Goal: Complete application form: Complete application form

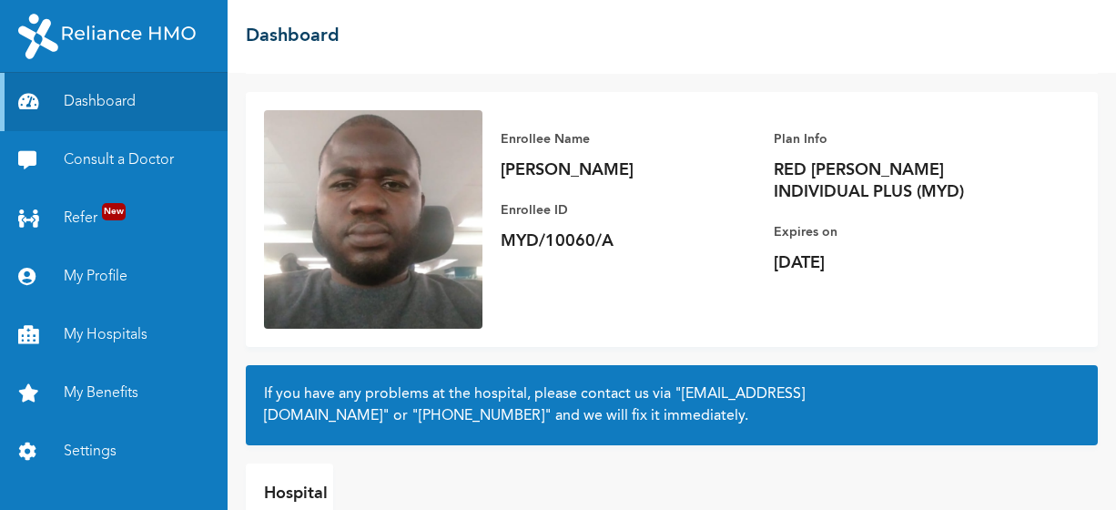
scroll to position [104, 0]
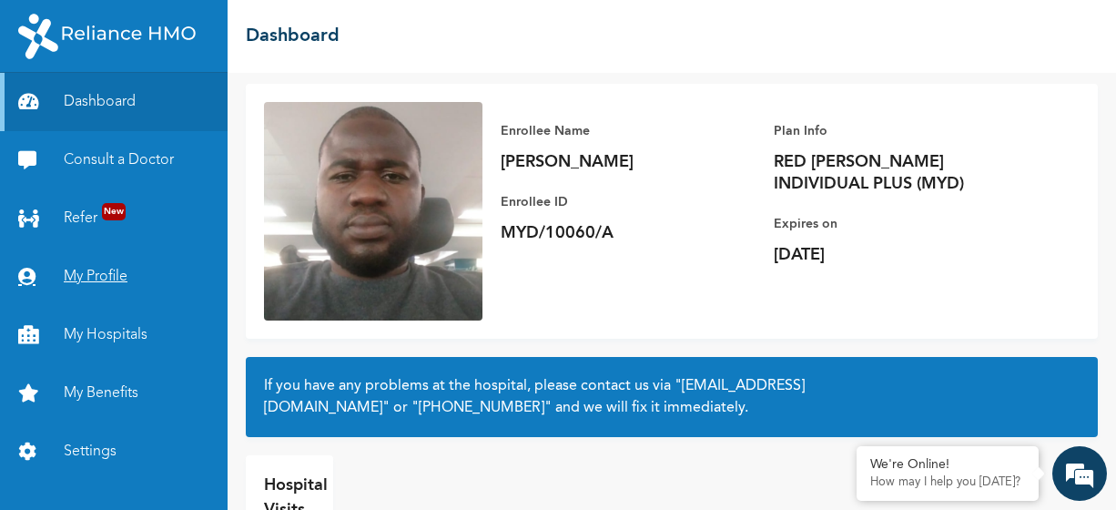
click at [103, 277] on link "My Profile" at bounding box center [114, 277] width 228 height 58
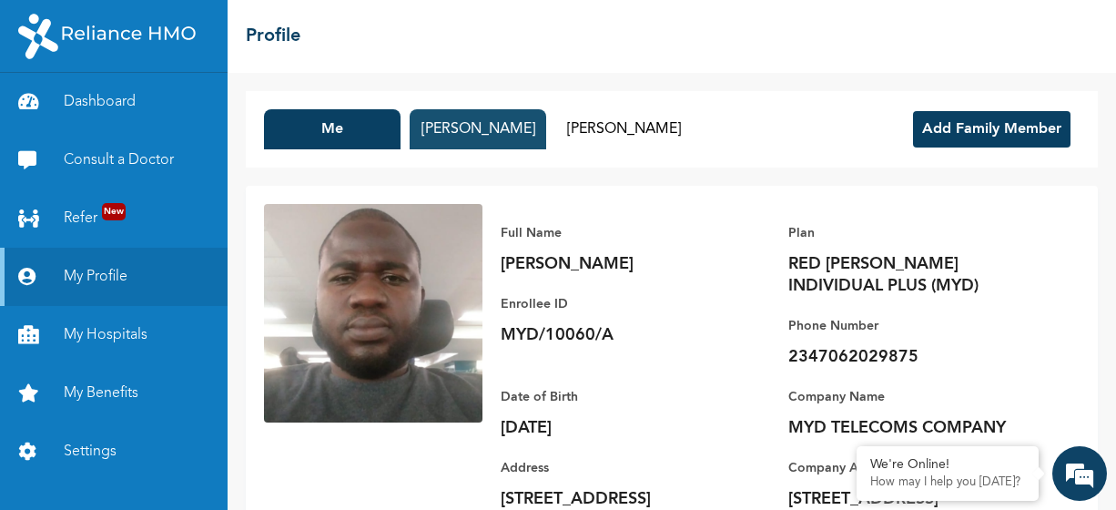
click at [456, 123] on button "RUKAYAT SALAWU" at bounding box center [478, 129] width 137 height 40
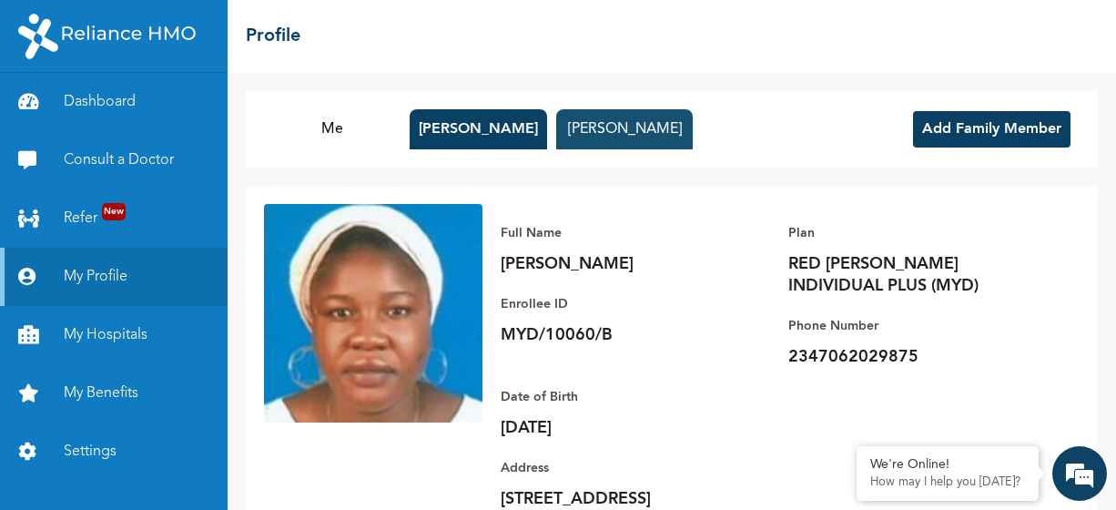
click at [596, 128] on button "ZAINAB SALAWU" at bounding box center [624, 129] width 137 height 40
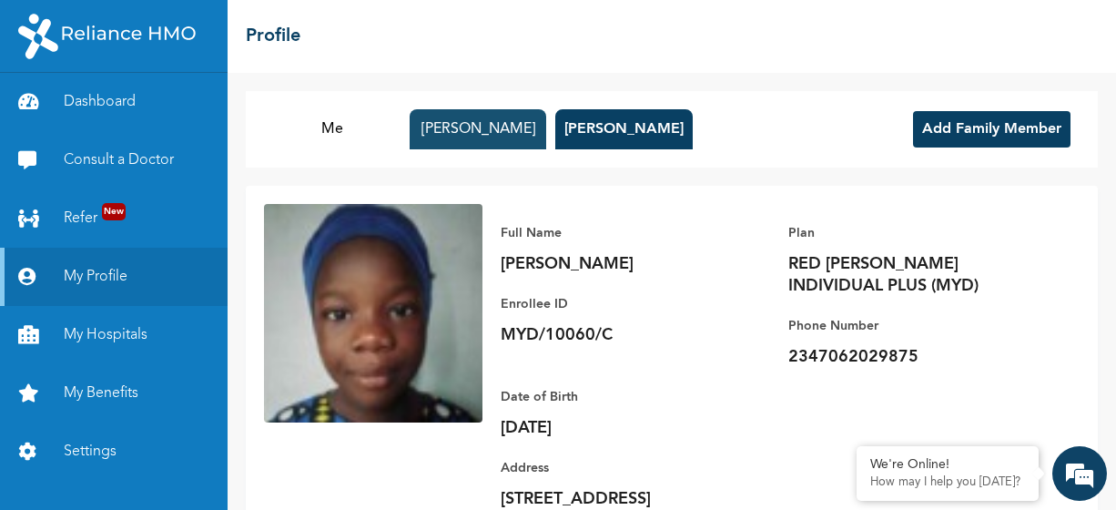
click at [496, 131] on button "RUKAYAT SALAWU" at bounding box center [478, 129] width 137 height 40
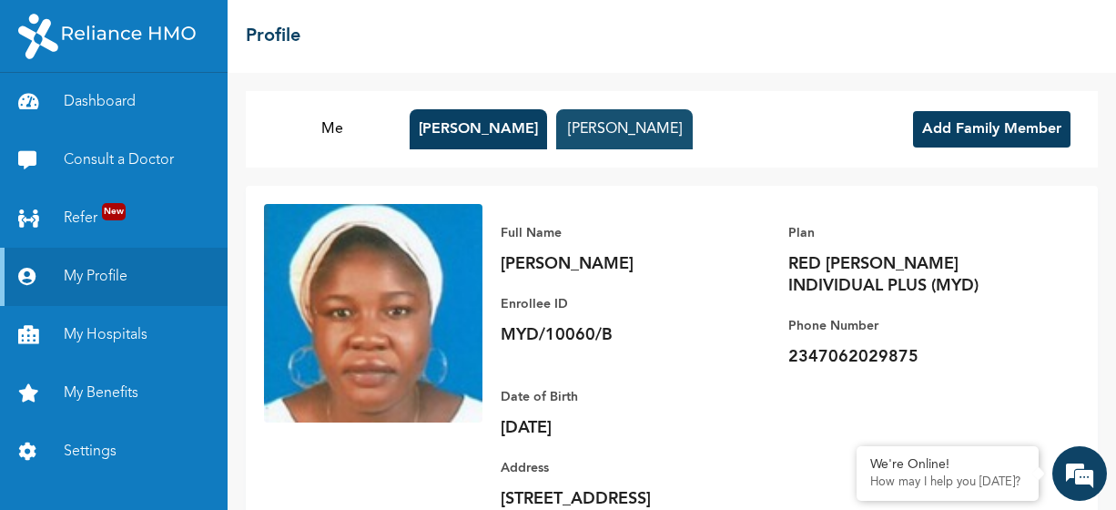
click at [613, 129] on button "ZAINAB SALAWU" at bounding box center [624, 129] width 137 height 40
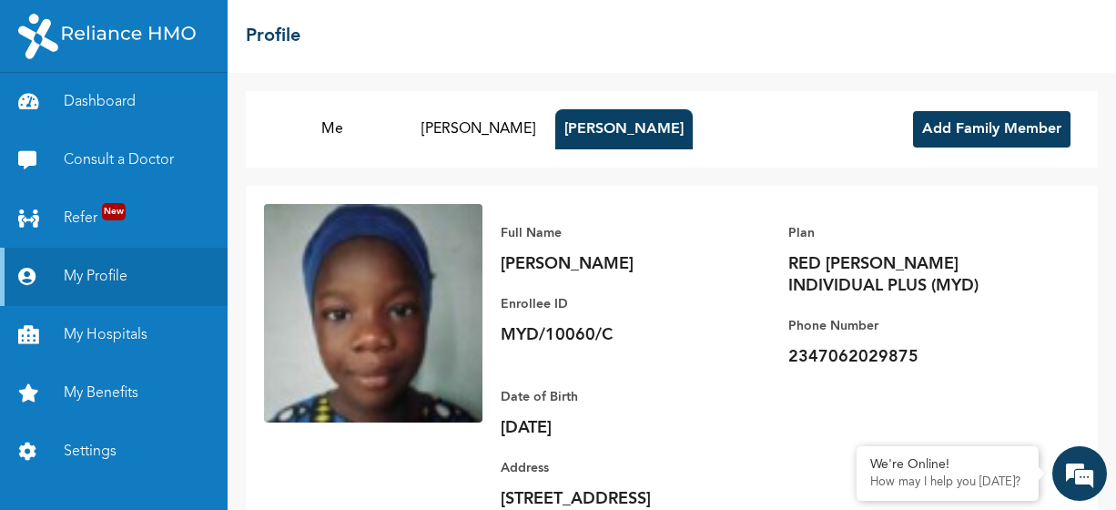
click at [944, 125] on button "Add Family Member" at bounding box center [992, 129] width 158 height 36
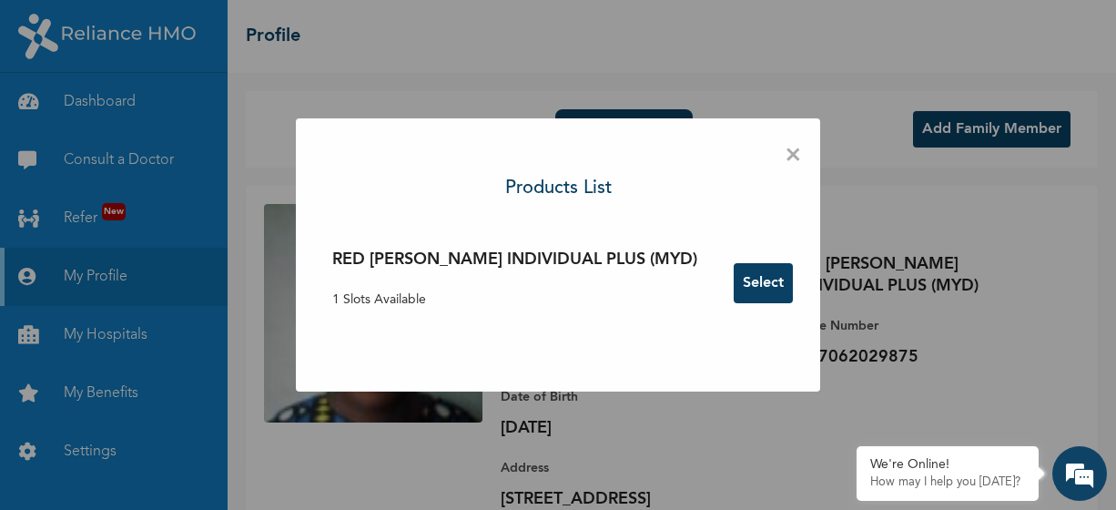
click at [734, 273] on button "Select" at bounding box center [763, 283] width 59 height 40
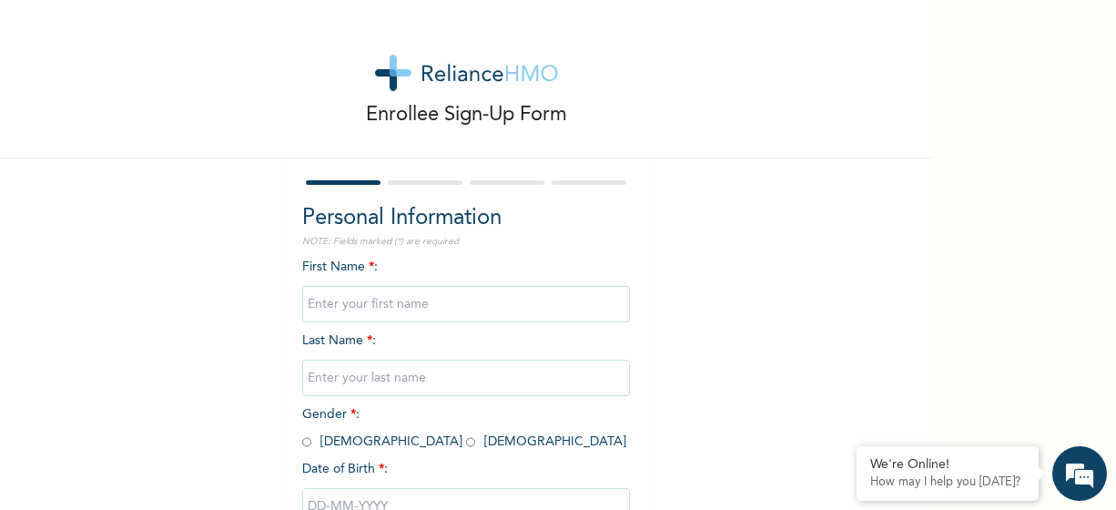
click at [465, 309] on input "text" at bounding box center [466, 304] width 328 height 36
type input "ROHEEMAT"
type input "SALAWU"
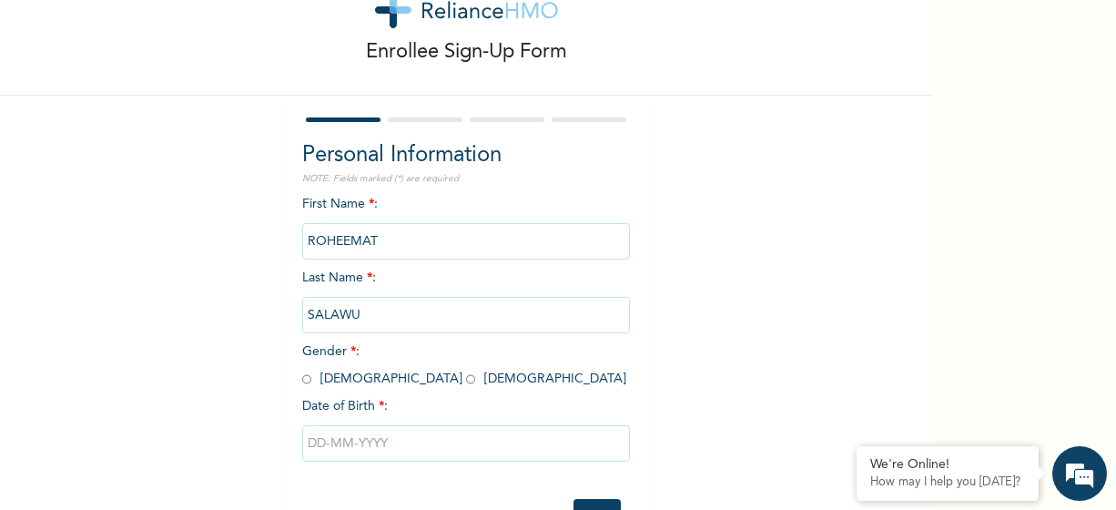
scroll to position [132, 0]
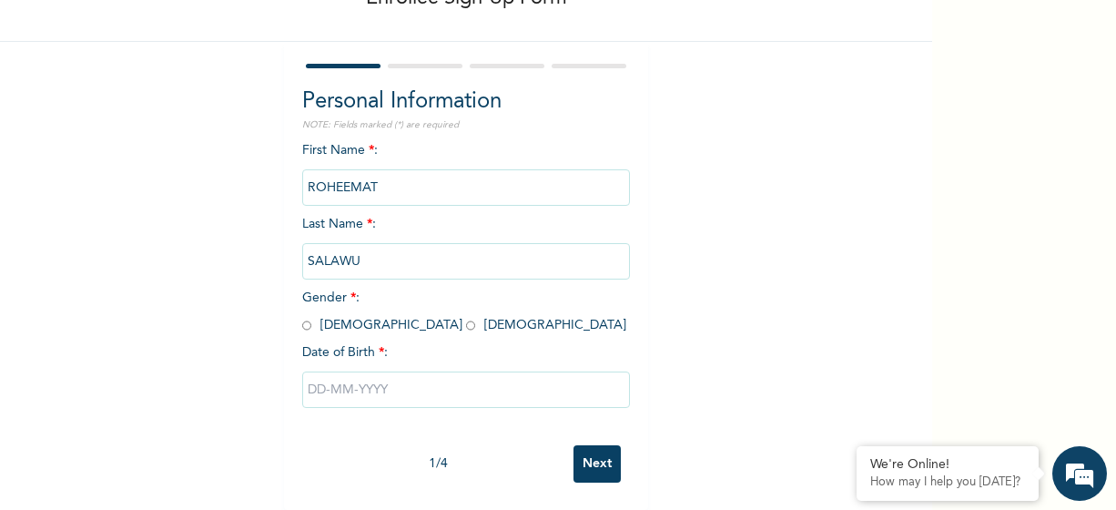
drag, startPoint x: 352, startPoint y: 311, endPoint x: 360, endPoint y: 318, distance: 9.7
click at [466, 317] on input "radio" at bounding box center [470, 325] width 9 height 17
radio input "true"
click at [403, 380] on input "text" at bounding box center [466, 389] width 328 height 36
select select "7"
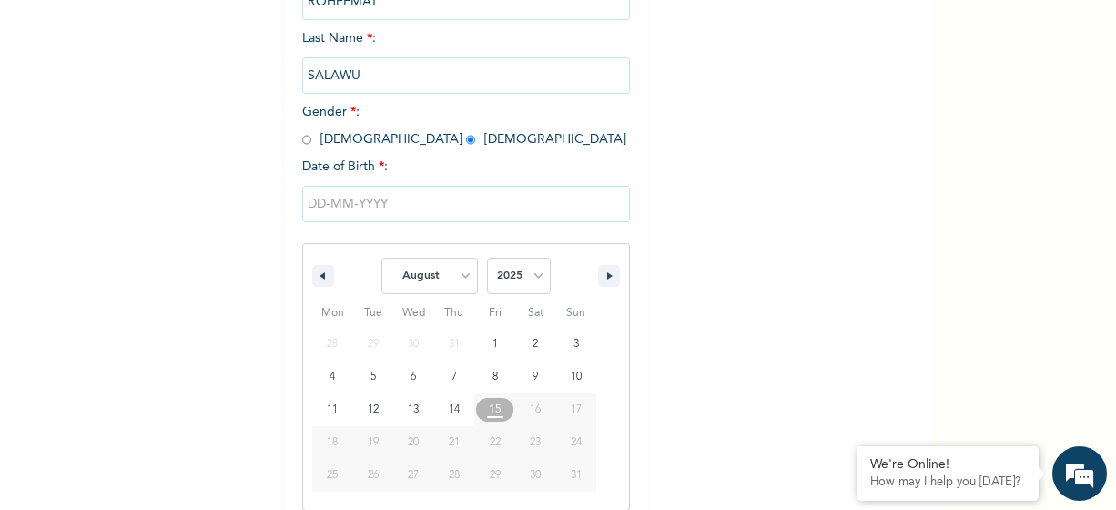
scroll to position [319, 0]
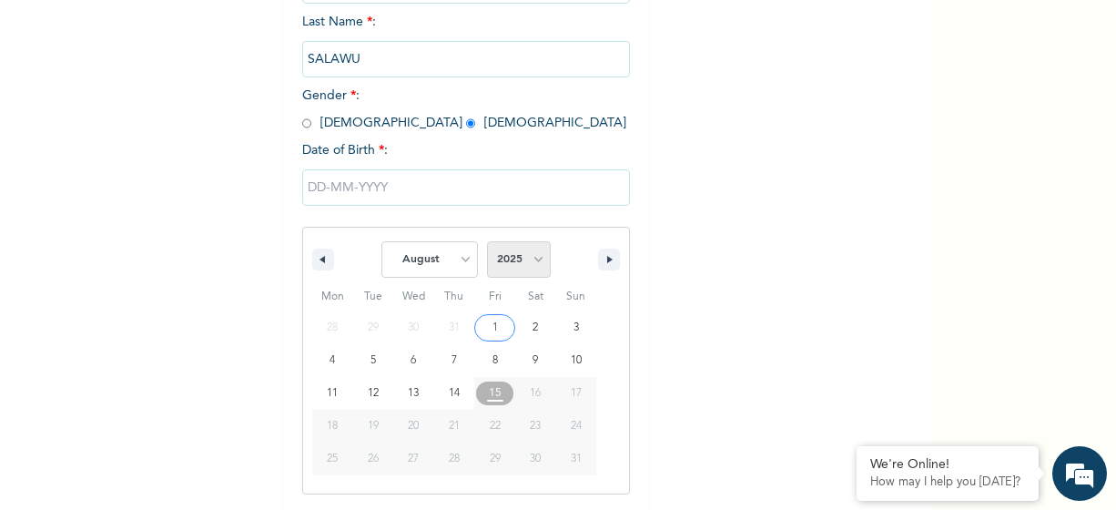
click at [533, 266] on select "2025 2024 2023 2022 2021 2020 2019 2018 2017 2016 2015 2014 2013 2012 2011 2010…" at bounding box center [519, 259] width 64 height 36
select select "2020"
click at [487, 244] on select "2025 2024 2023 2022 2021 2020 2019 2018 2017 2016 2015 2014 2013 2012 2011 2010…" at bounding box center [519, 259] width 64 height 36
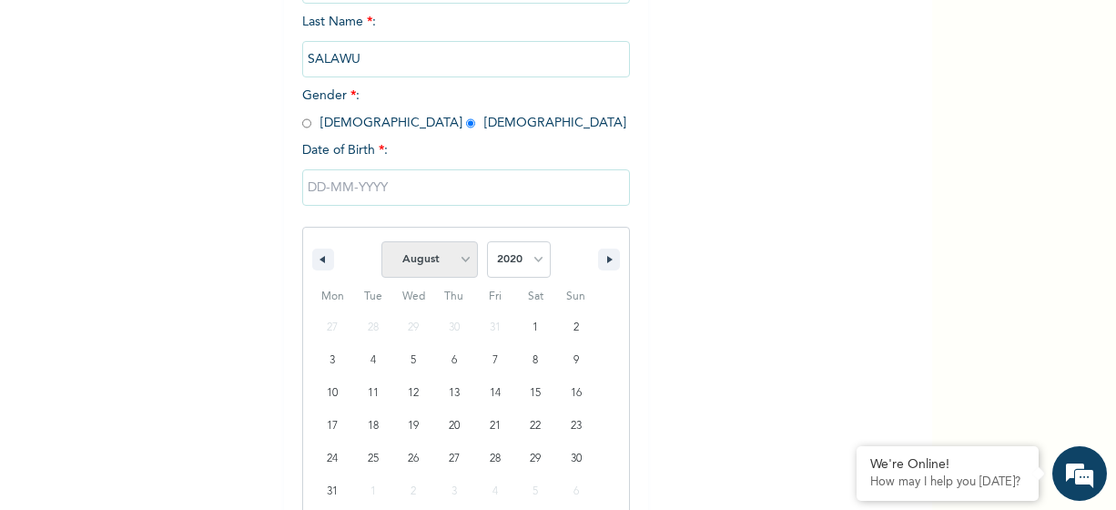
click at [456, 267] on select "January February March April May June July August September October November De…" at bounding box center [429, 259] width 97 height 36
select select "9"
click at [381, 244] on select "January February March April May June July August September October November De…" at bounding box center [429, 259] width 97 height 36
type input "10/23/2020"
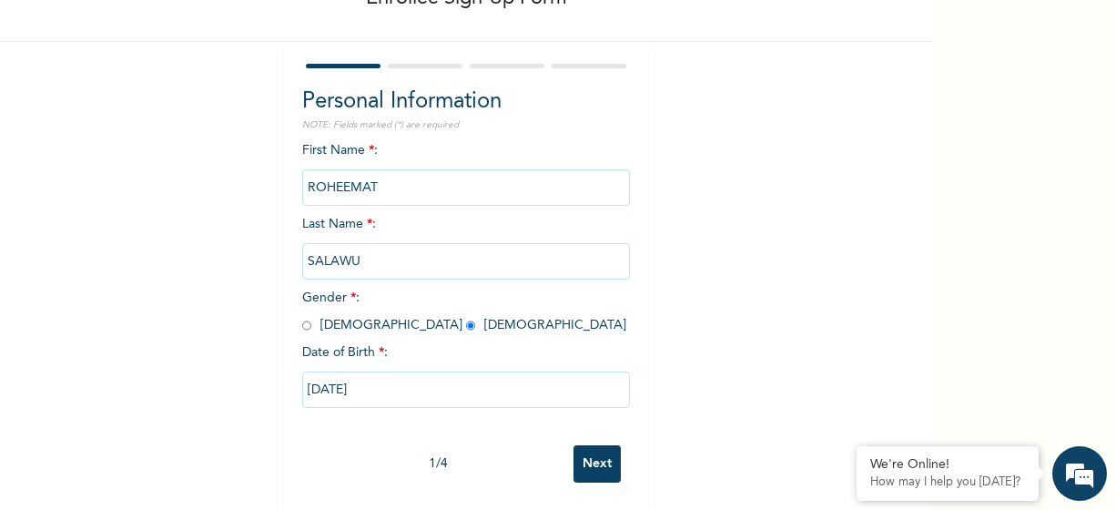
click at [590, 445] on input "Next" at bounding box center [597, 463] width 47 height 37
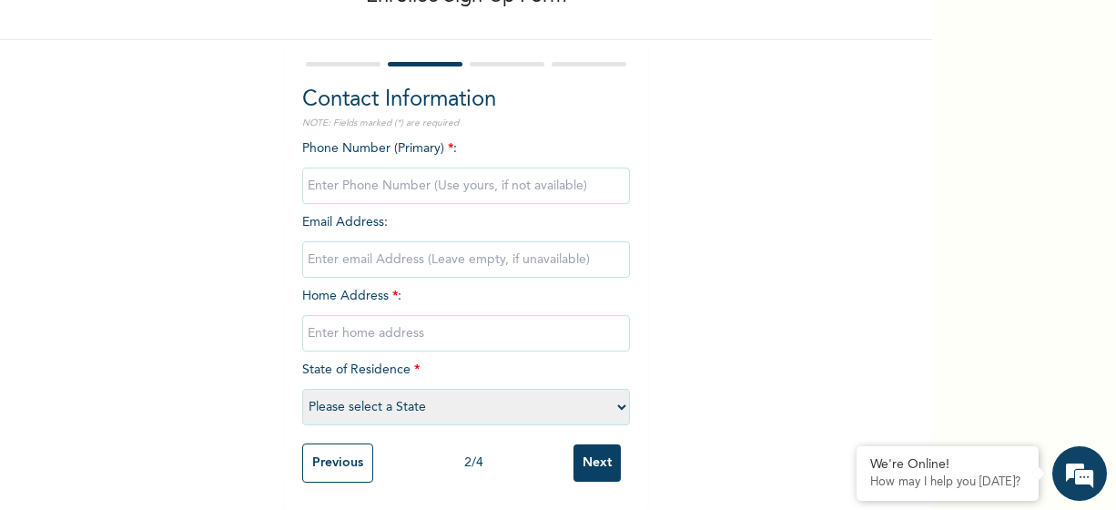
click at [489, 171] on input "phone" at bounding box center [466, 186] width 328 height 36
type input "07038119161"
click at [450, 242] on input "email" at bounding box center [466, 259] width 328 height 36
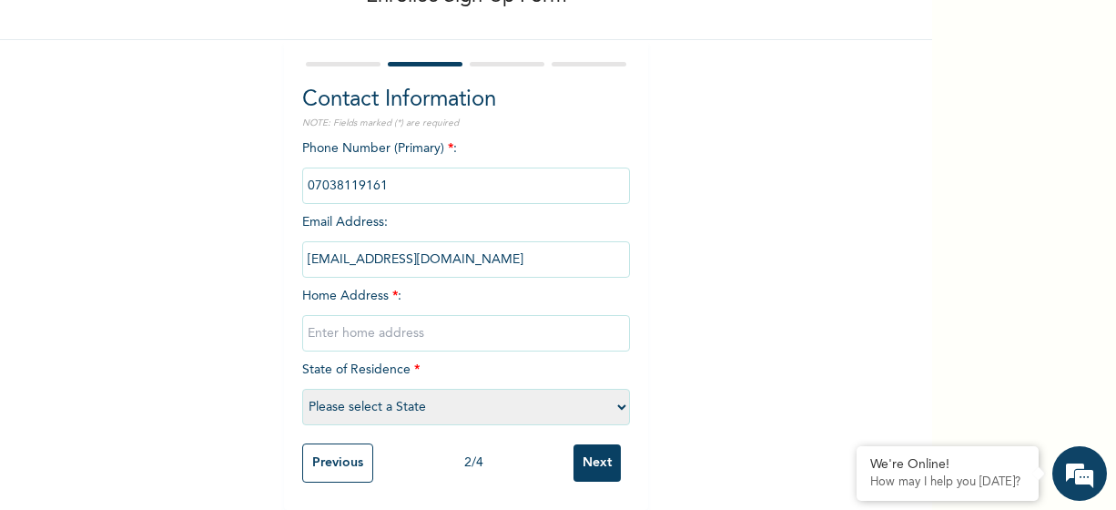
type input "olisasdeji@gmail.com"
type input "14, Akin Ogunlewe Road, Igbogbo, Ikorodu"
click at [501, 394] on select "Please select a State Abia Abuja (FCT) Adamawa Akwa Ibom Anambra Bauchi Bayelsa…" at bounding box center [466, 407] width 328 height 36
select select "25"
click at [302, 389] on select "Please select a State Abia Abuja (FCT) Adamawa Akwa Ibom Anambra Bauchi Bayelsa…" at bounding box center [466, 407] width 328 height 36
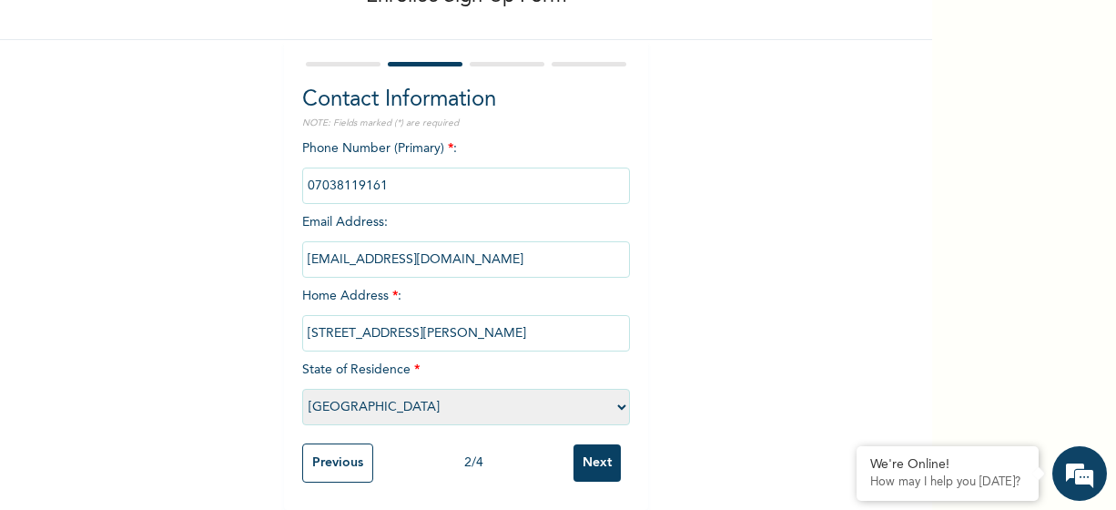
scroll to position [134, 0]
click at [593, 447] on input "Next" at bounding box center [597, 462] width 47 height 37
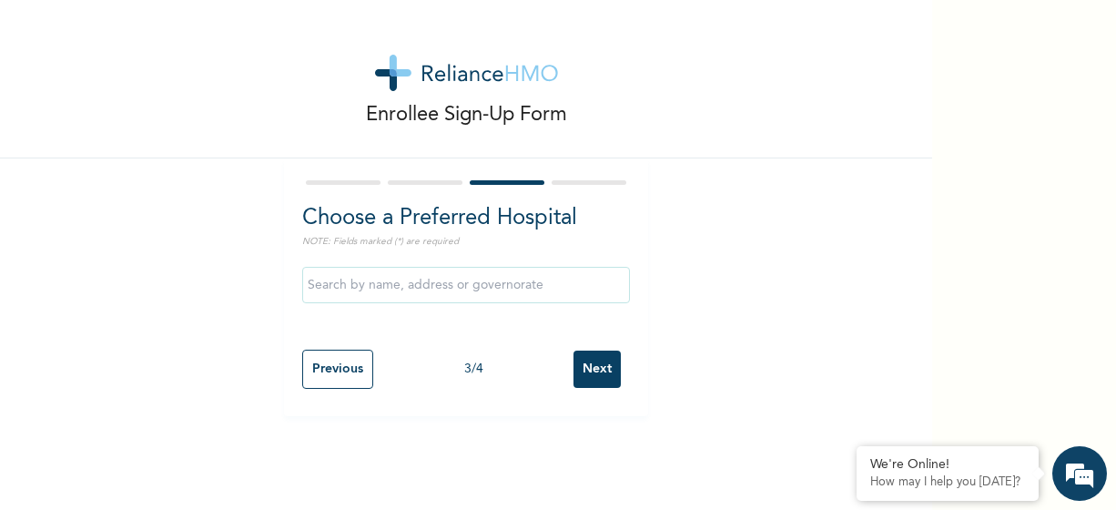
click at [505, 290] on input "text" at bounding box center [466, 285] width 328 height 36
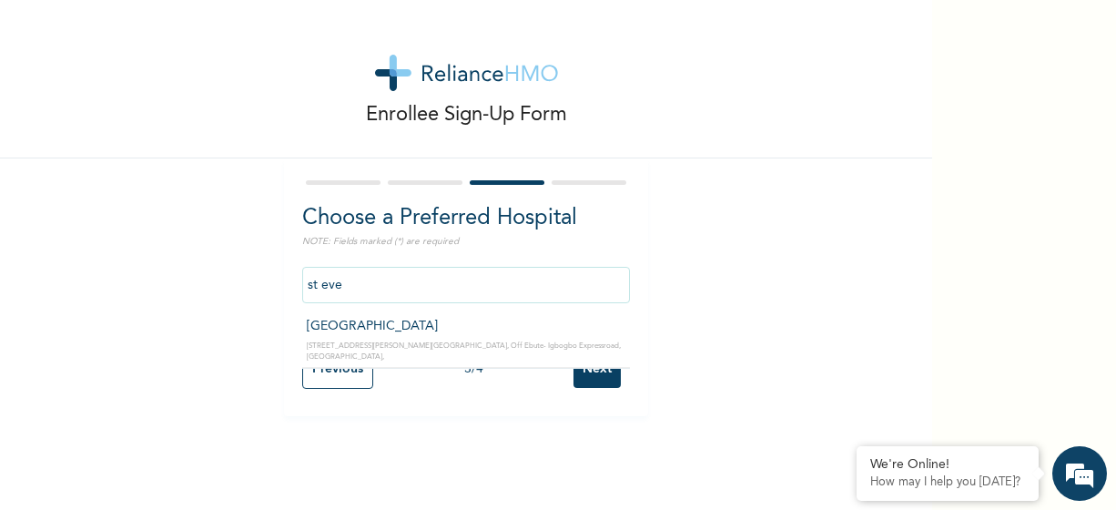
type input "St Everest Hospital"
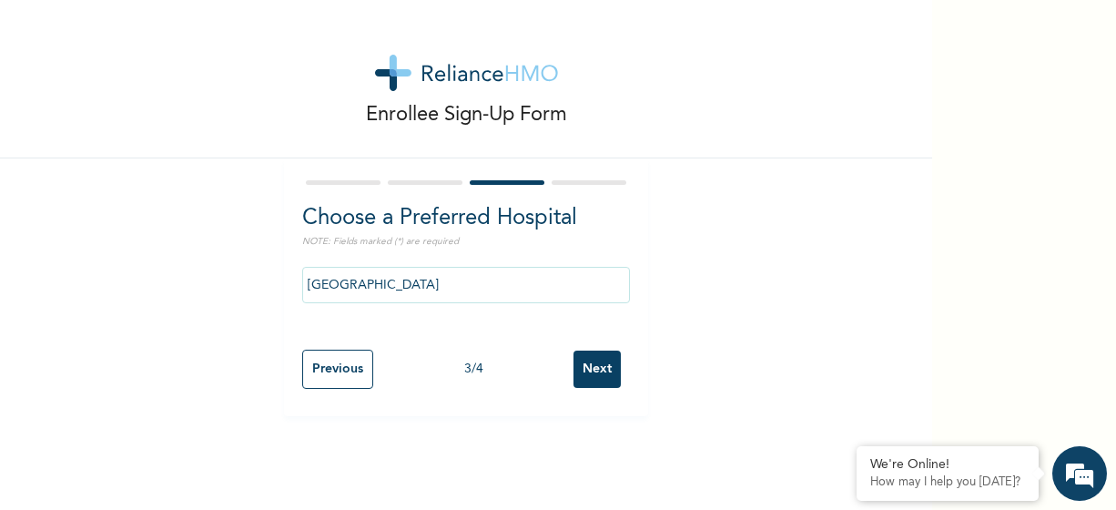
click at [605, 374] on input "Next" at bounding box center [597, 369] width 47 height 37
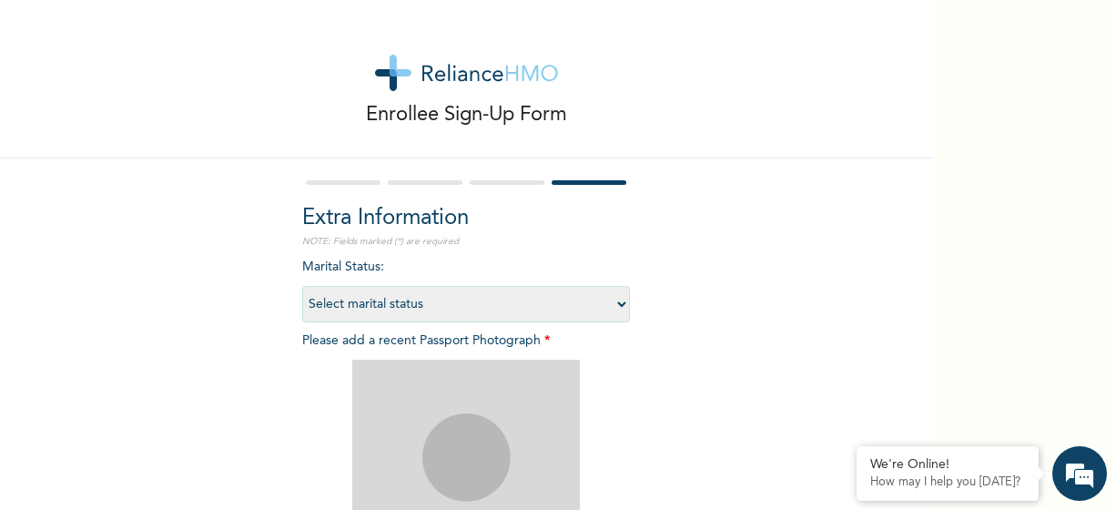
click at [575, 318] on select "Select marital status Single Married Divorced Widow/Widower" at bounding box center [466, 304] width 328 height 36
select select "1"
click at [302, 286] on select "Select marital status Single Married Divorced Widow/Widower" at bounding box center [466, 304] width 328 height 36
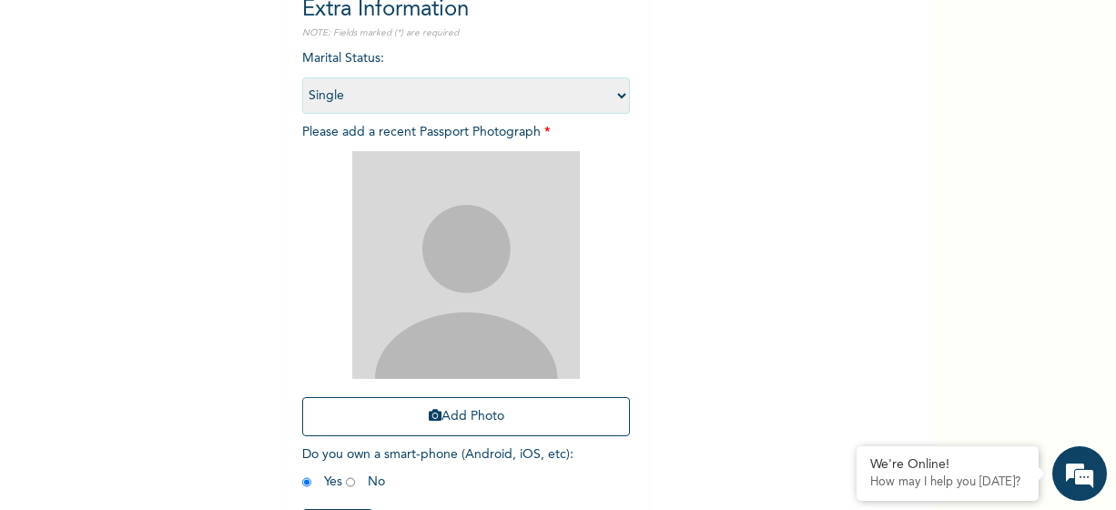
scroll to position [273, 0]
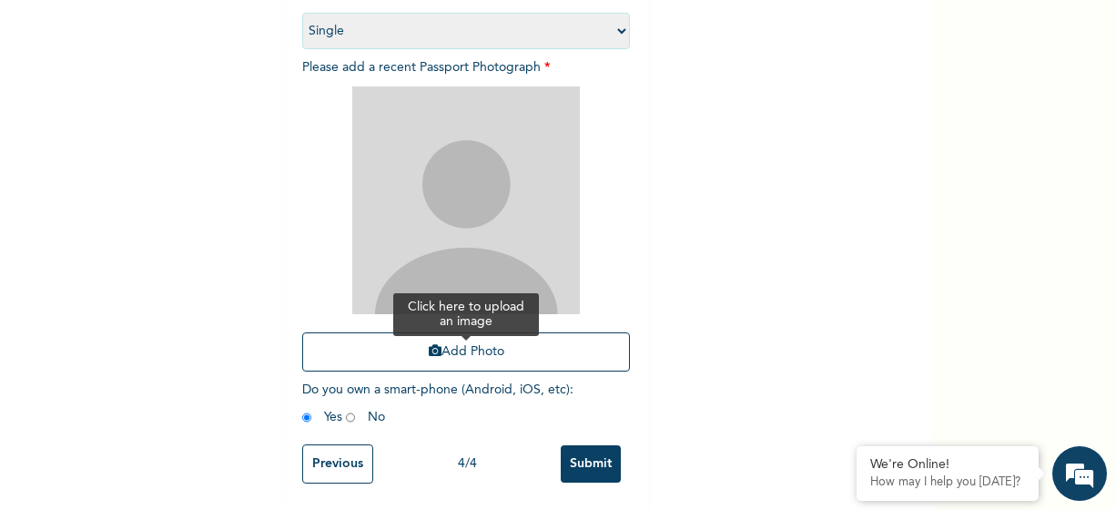
click at [517, 351] on button "Add Photo" at bounding box center [466, 351] width 328 height 39
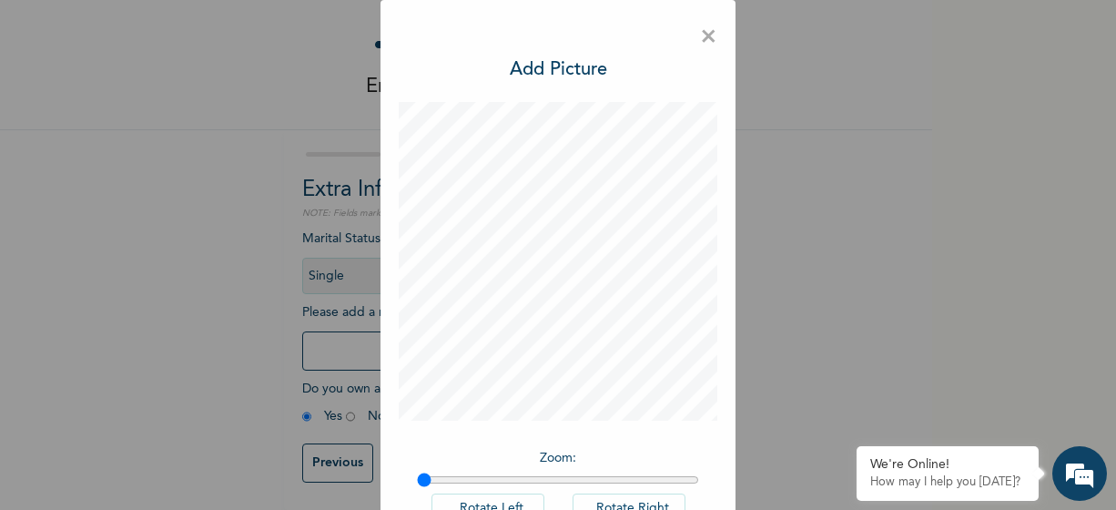
scroll to position [43, 0]
click at [703, 38] on span "×" at bounding box center [708, 37] width 17 height 38
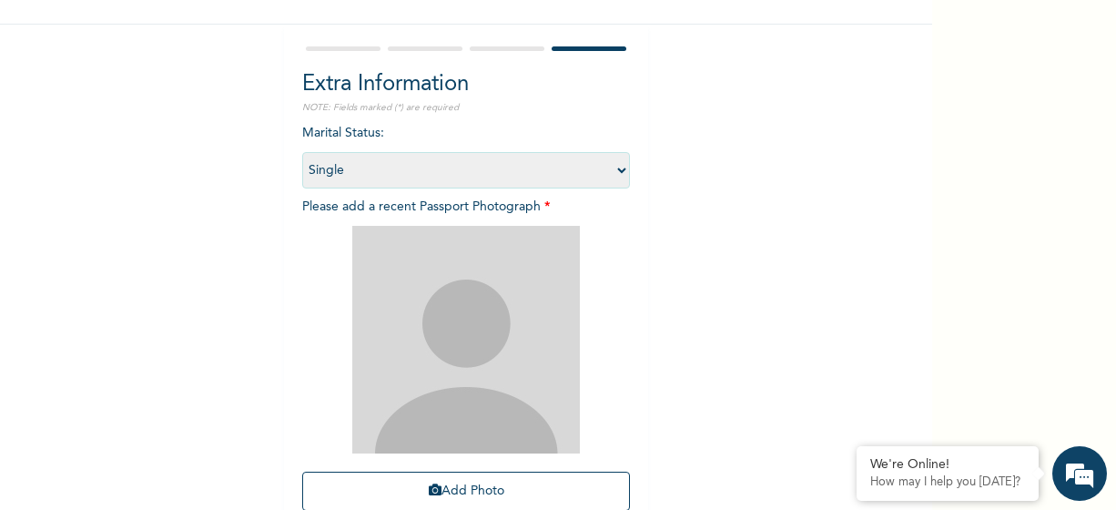
scroll to position [289, 0]
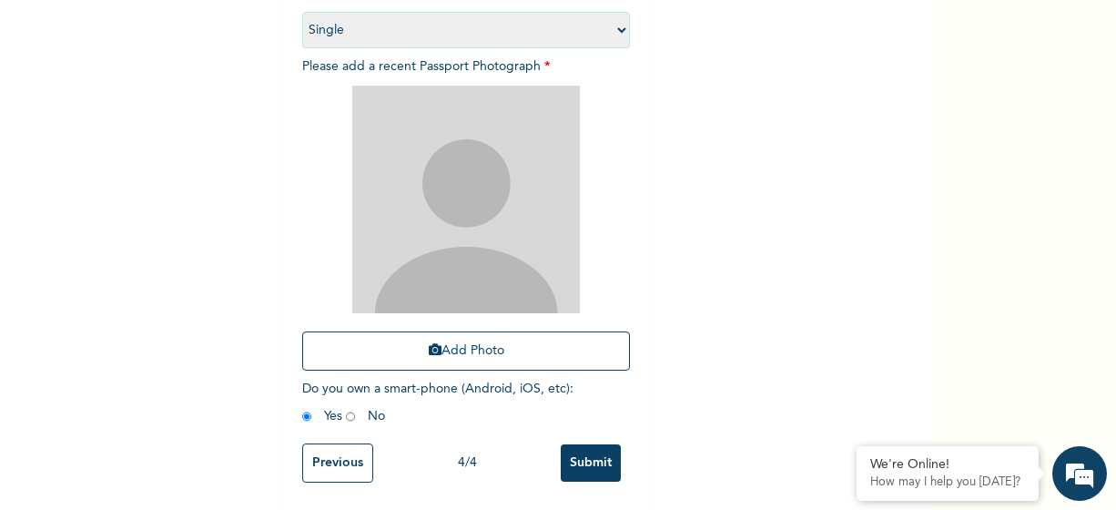
click at [467, 243] on img at bounding box center [466, 200] width 228 height 228
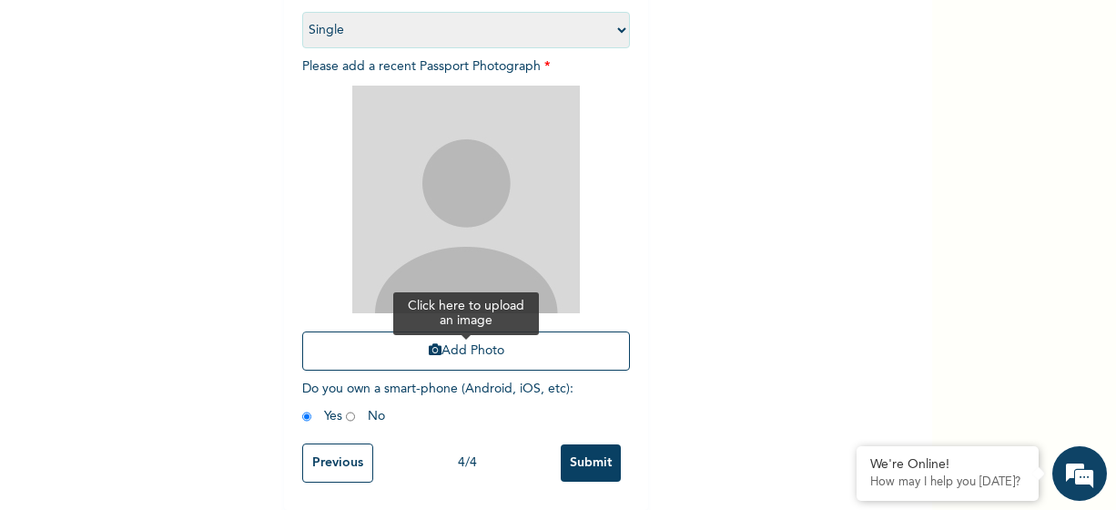
click at [429, 343] on icon "button" at bounding box center [435, 349] width 13 height 13
click at [477, 331] on button "Add Photo" at bounding box center [466, 350] width 328 height 39
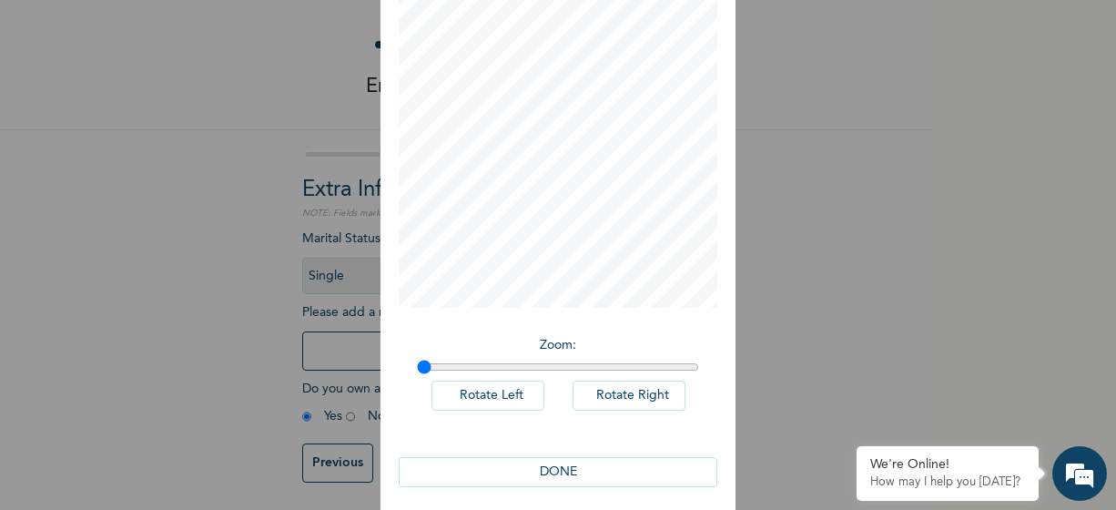
scroll to position [120, 0]
click at [558, 454] on button "DONE" at bounding box center [558, 465] width 319 height 30
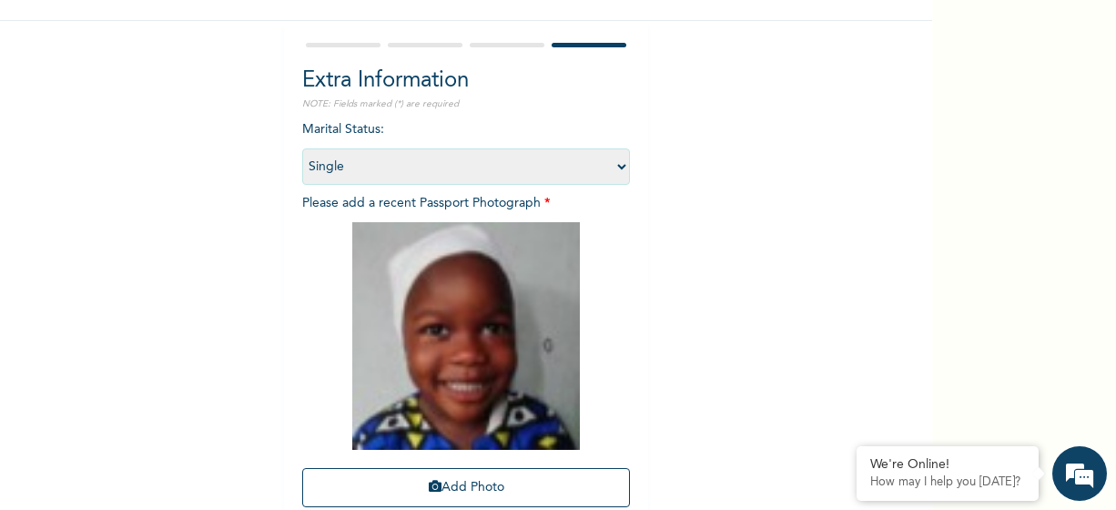
scroll to position [289, 0]
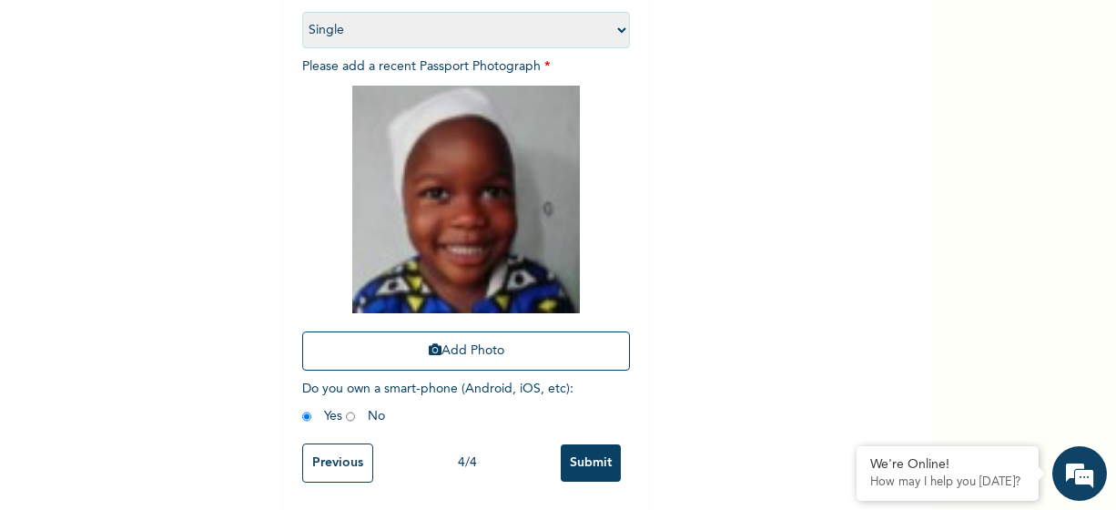
click at [591, 445] on input "Submit" at bounding box center [591, 462] width 60 height 37
